Goal: Task Accomplishment & Management: Manage account settings

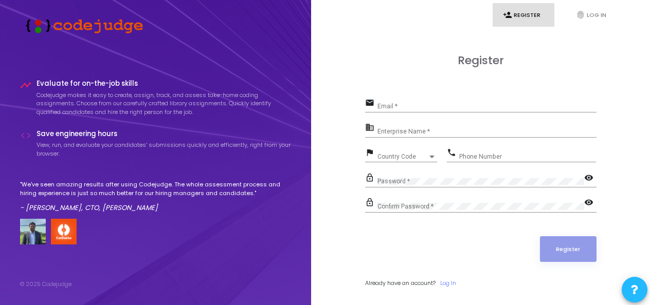
click at [427, 102] on div "Email *" at bounding box center [486, 104] width 219 height 16
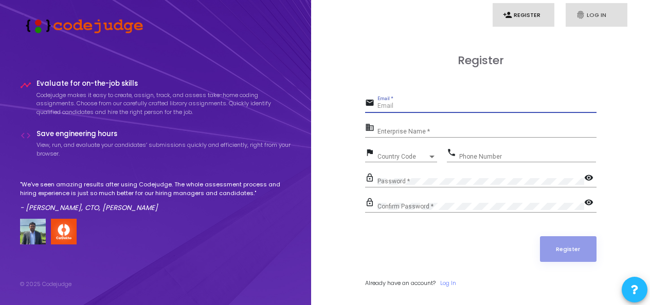
click at [599, 17] on link "fingerprint Log In" at bounding box center [596, 15] width 62 height 24
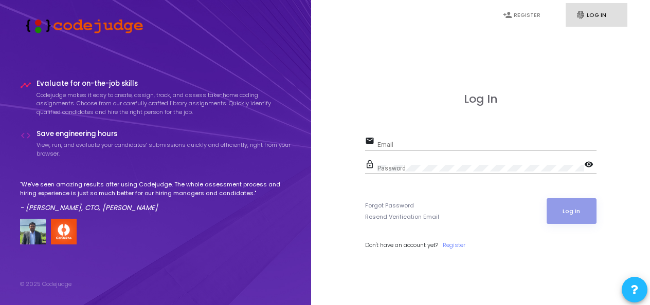
click at [419, 142] on input "Email" at bounding box center [486, 144] width 219 height 7
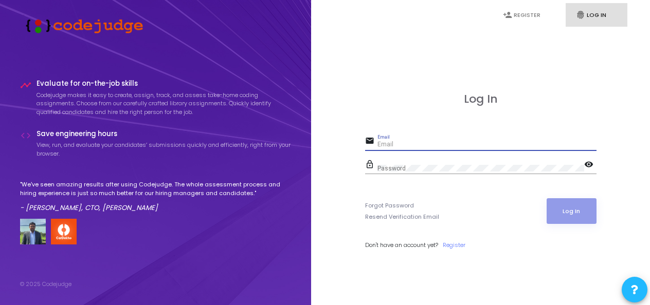
click at [419, 142] on input "Email" at bounding box center [486, 144] width 219 height 7
type input "[PERSON_NAME][EMAIL_ADDRESS][DOMAIN_NAME]"
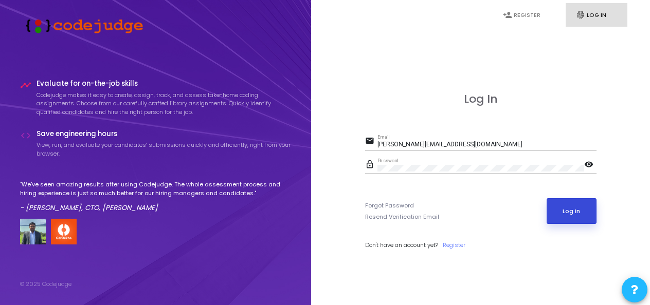
click at [562, 208] on button "Log In" at bounding box center [571, 211] width 50 height 26
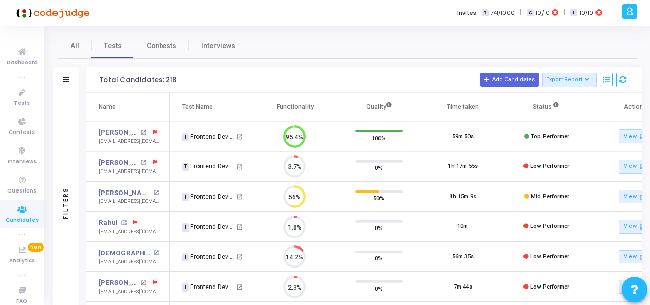
click at [605, 12] on icon at bounding box center [629, 12] width 8 height 12
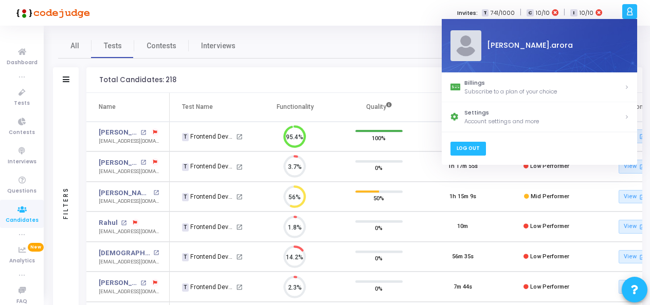
click at [473, 147] on link "Log Out" at bounding box center [467, 149] width 35 height 14
